Goal: Information Seeking & Learning: Check status

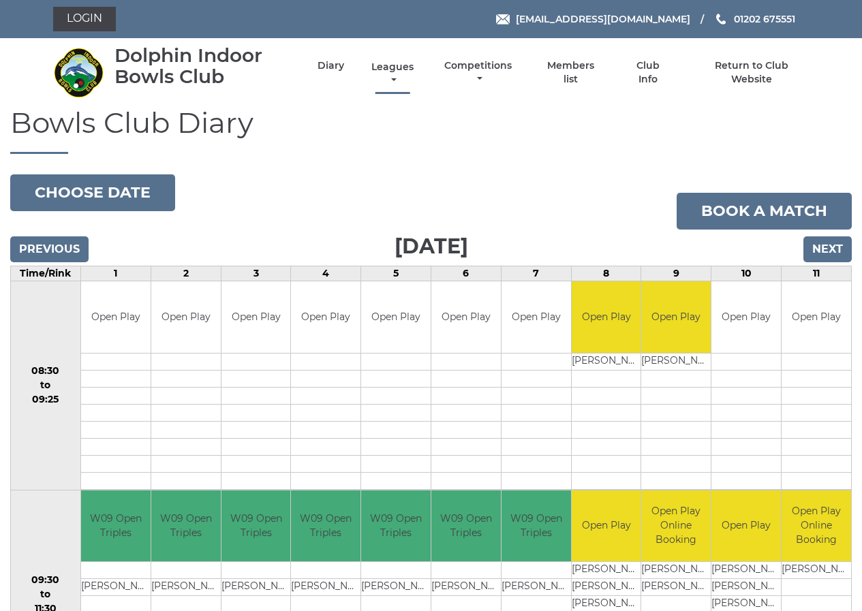
click at [385, 66] on link "Leagues" at bounding box center [392, 74] width 49 height 27
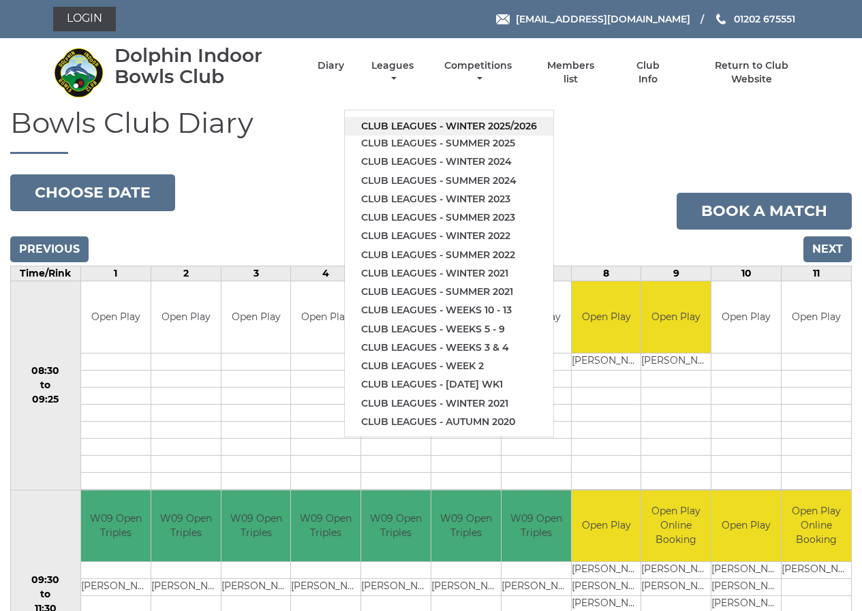
click at [398, 127] on link "Club leagues - Winter 2025/2026" at bounding box center [449, 126] width 209 height 18
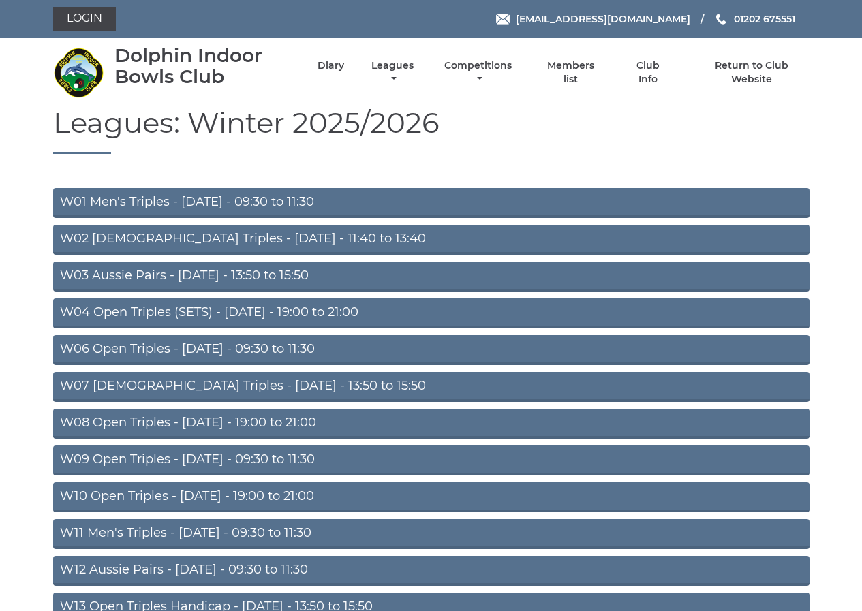
click at [212, 459] on link "W09 Open Triples - [DATE] - 09:30 to 11:30" at bounding box center [431, 461] width 757 height 30
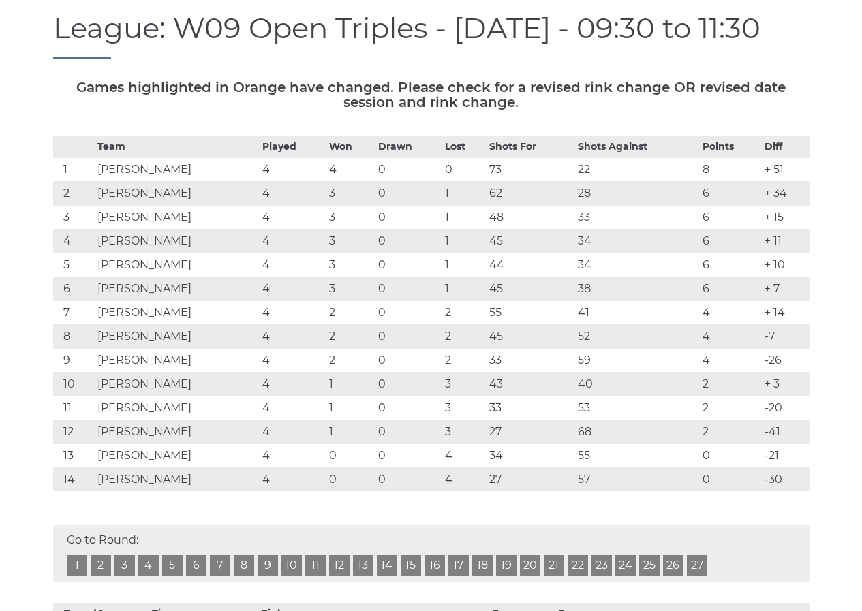
scroll to position [204, 0]
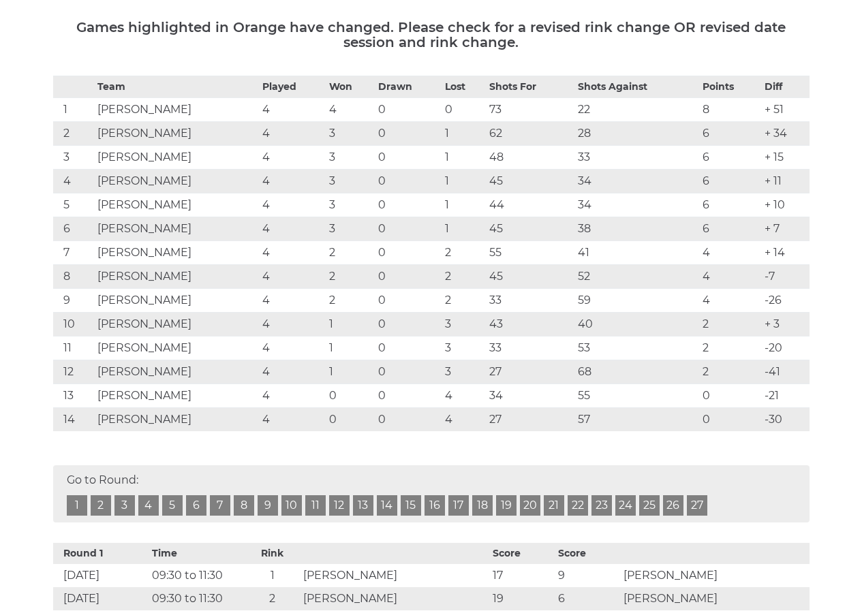
click at [149, 516] on link "4" at bounding box center [148, 506] width 20 height 20
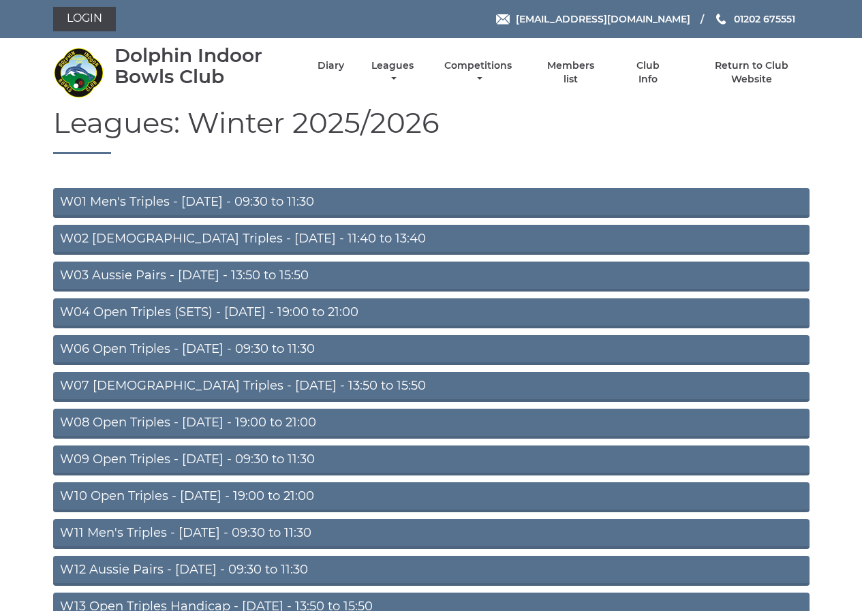
click at [204, 531] on link "W11 Men's Triples - Thursday - 09:30 to 11:30" at bounding box center [431, 534] width 757 height 30
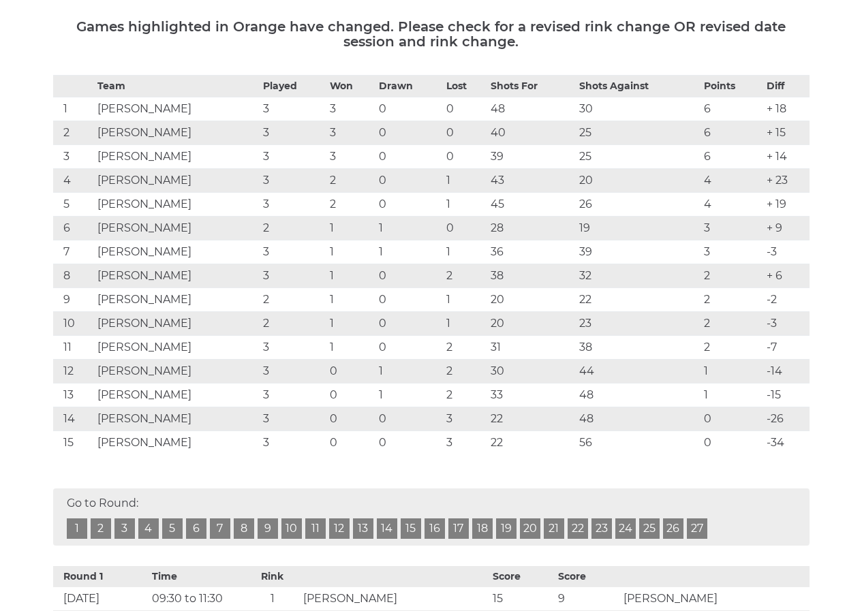
scroll to position [204, 0]
